Goal: Navigation & Orientation: Find specific page/section

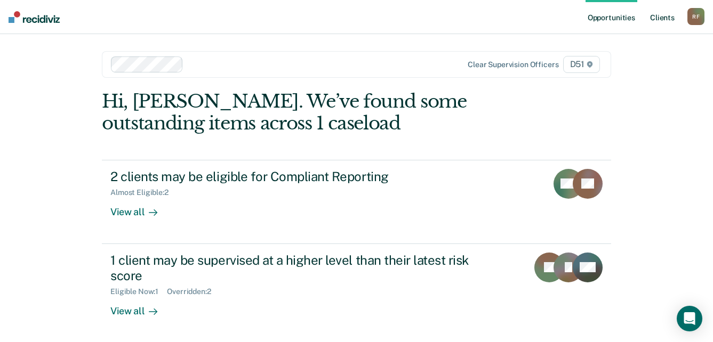
click at [664, 17] on link "Client s" at bounding box center [662, 17] width 29 height 34
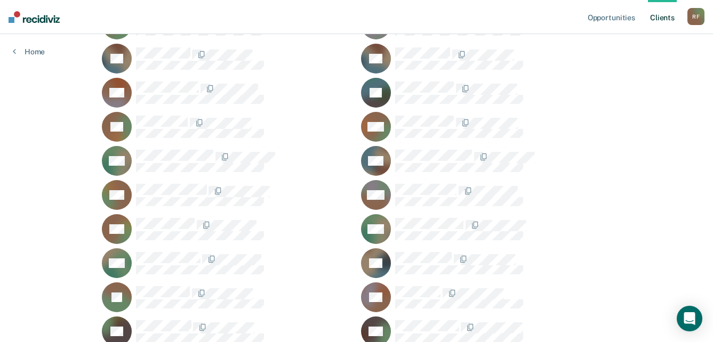
scroll to position [960, 0]
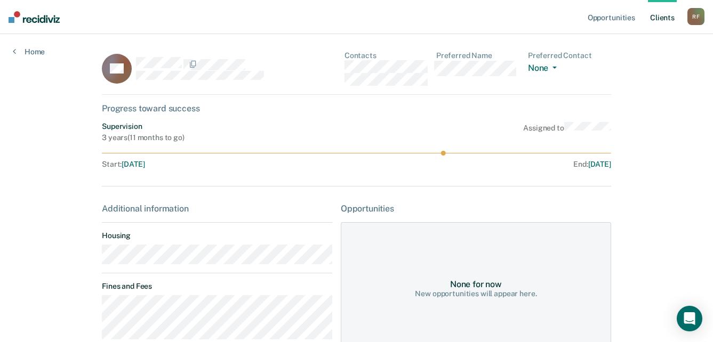
click at [89, 260] on main "AP Contacts Preferred Name Preferred Contact None Call Text Email None Progress…" at bounding box center [356, 279] width 535 height 491
click at [341, 66] on div "AP Contacts Preferred Name Preferred Contact None Call Text Email None" at bounding box center [356, 73] width 509 height 44
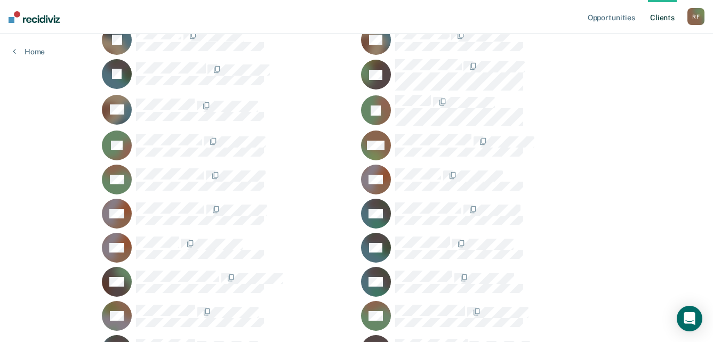
scroll to position [373, 0]
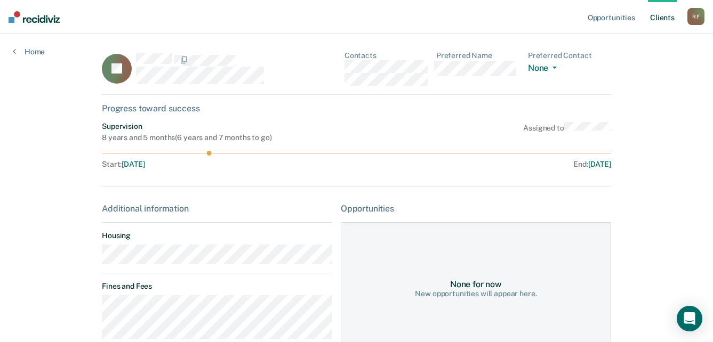
click at [95, 263] on main "IG Contacts Preferred Name Preferred Contact None Call Text Email None Progress…" at bounding box center [356, 327] width 535 height 587
click at [339, 70] on div "IG Contacts Preferred Name Preferred Contact None Call Text Email None" at bounding box center [356, 73] width 509 height 44
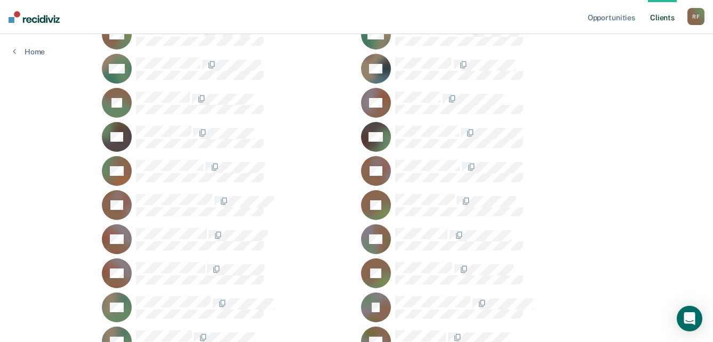
scroll to position [1120, 0]
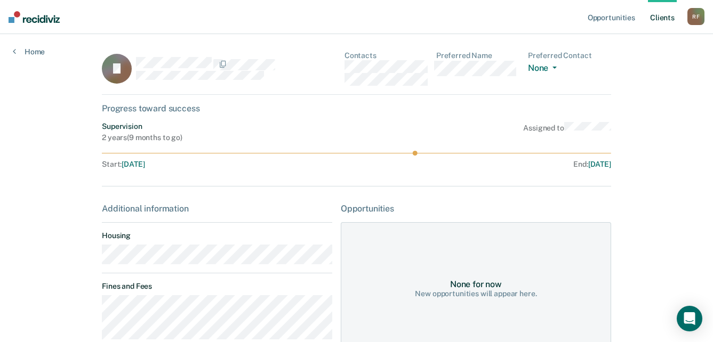
click at [342, 65] on div "JJ Contacts Preferred Name Preferred Contact None Call Text Email None" at bounding box center [356, 73] width 509 height 44
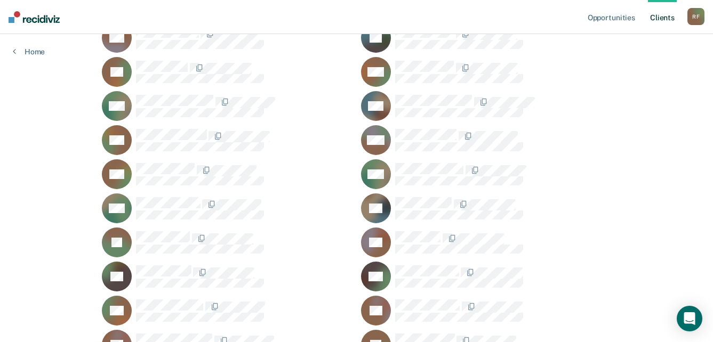
scroll to position [1067, 0]
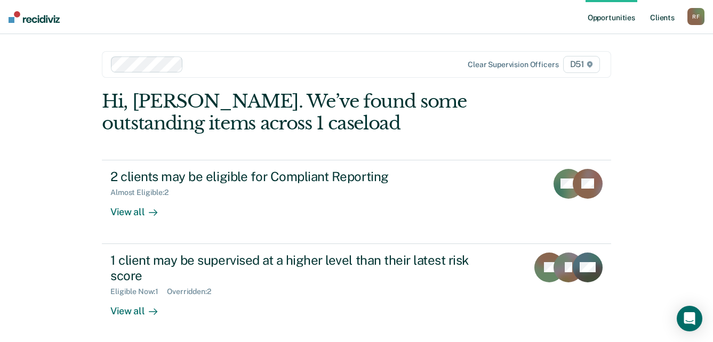
click at [664, 18] on link "Client s" at bounding box center [662, 17] width 29 height 34
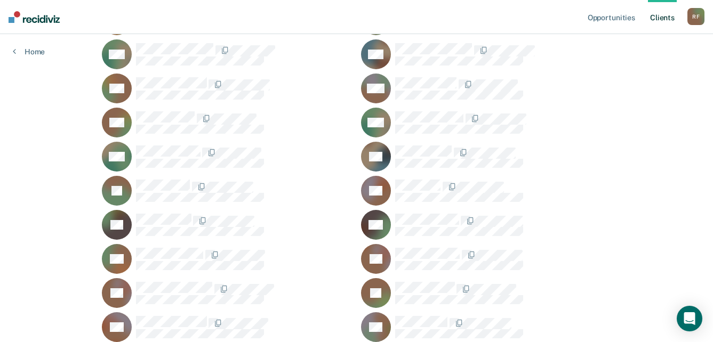
scroll to position [1120, 0]
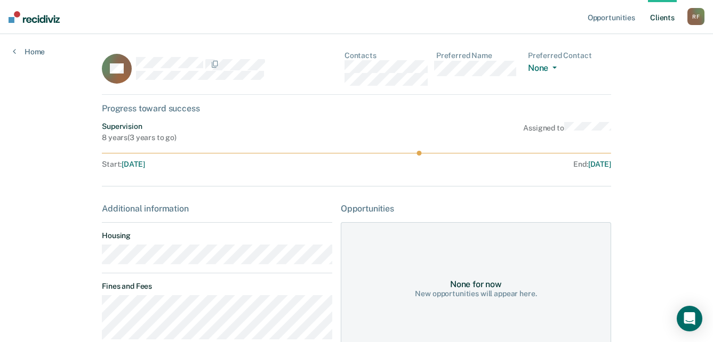
click at [94, 257] on main "RS Contacts Preferred Name Preferred Contact None Call Text Email None Progress…" at bounding box center [356, 266] width 535 height 465
click at [347, 69] on div "RS Contacts Preferred Name Preferred Contact None Call Text Email None" at bounding box center [356, 73] width 509 height 44
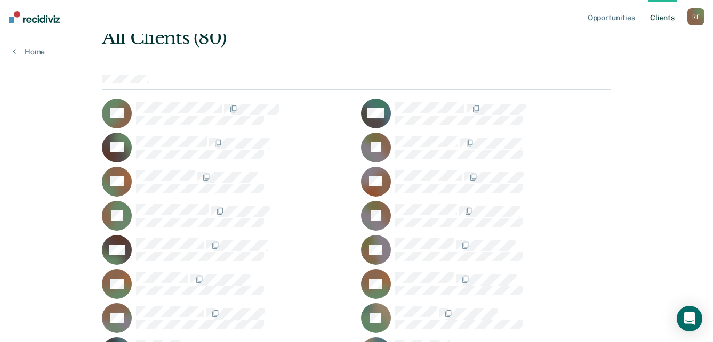
scroll to position [53, 0]
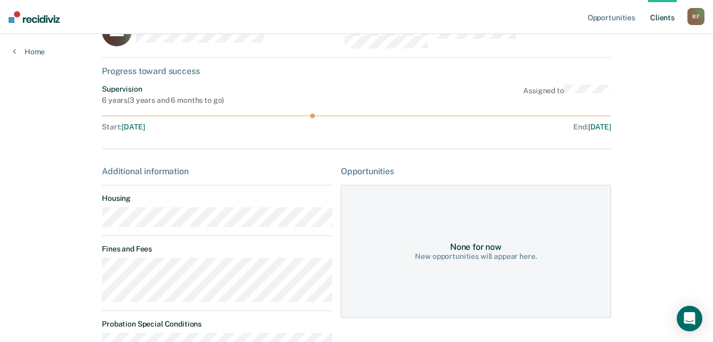
scroll to position [53, 0]
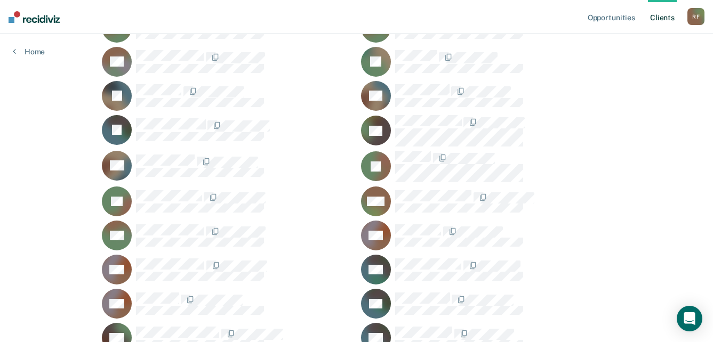
scroll to position [373, 0]
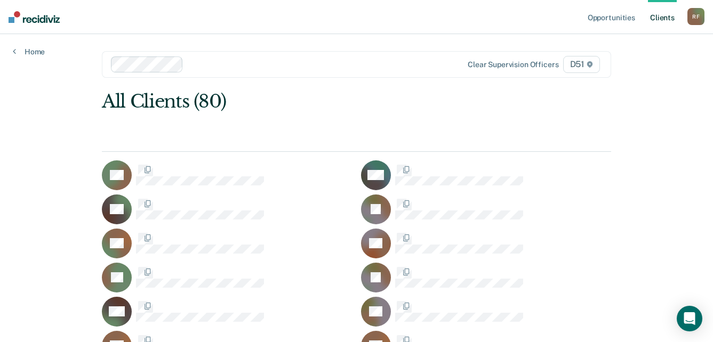
scroll to position [373, 0]
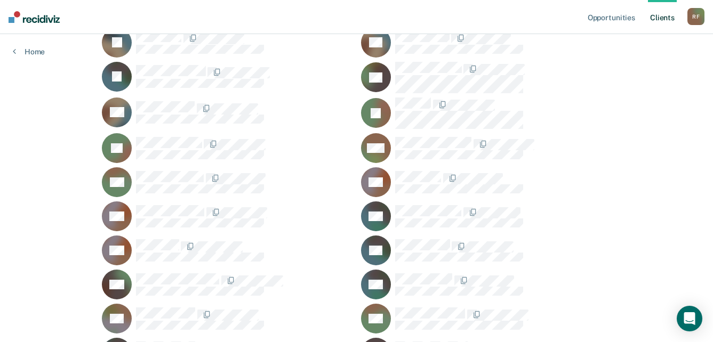
scroll to position [320, 0]
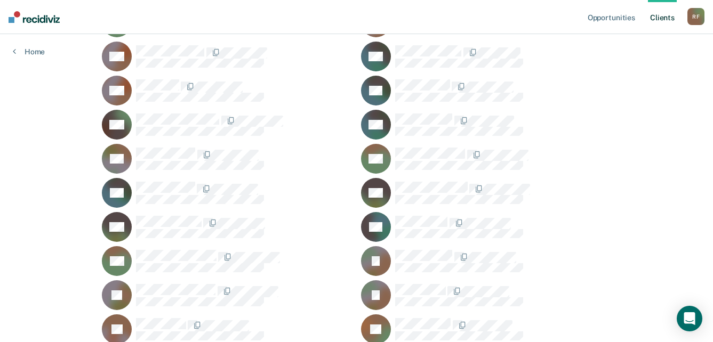
scroll to position [587, 0]
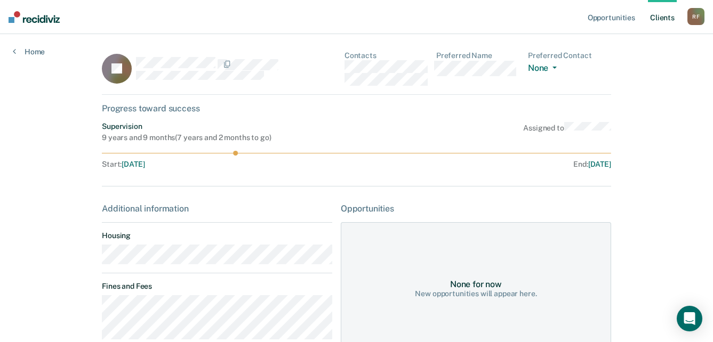
click at [94, 257] on main "ZJ Contacts Preferred Name Preferred Contact None Call Text Email None Progress…" at bounding box center [356, 275] width 535 height 482
click at [339, 69] on div "ZJ Contacts Preferred Name Preferred Contact None Call Text Email None" at bounding box center [356, 73] width 509 height 44
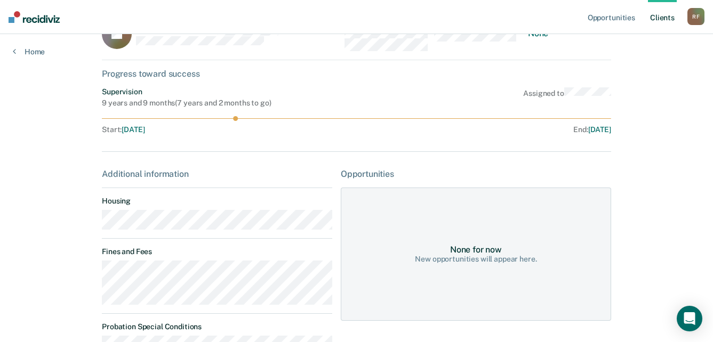
scroll to position [53, 0]
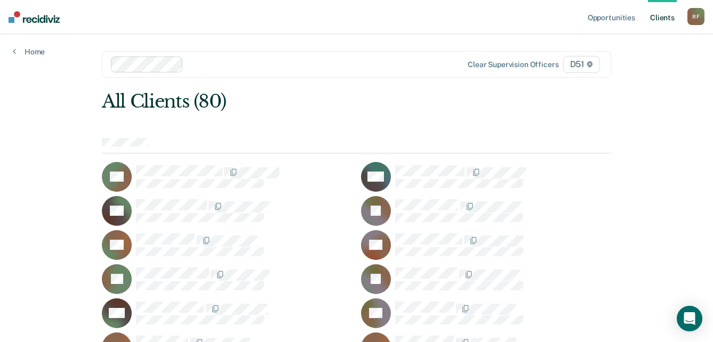
click at [696, 18] on div "R F" at bounding box center [696, 16] width 17 height 17
click at [630, 70] on link "Log Out" at bounding box center [653, 70] width 86 height 9
